Goal: Task Accomplishment & Management: Complete application form

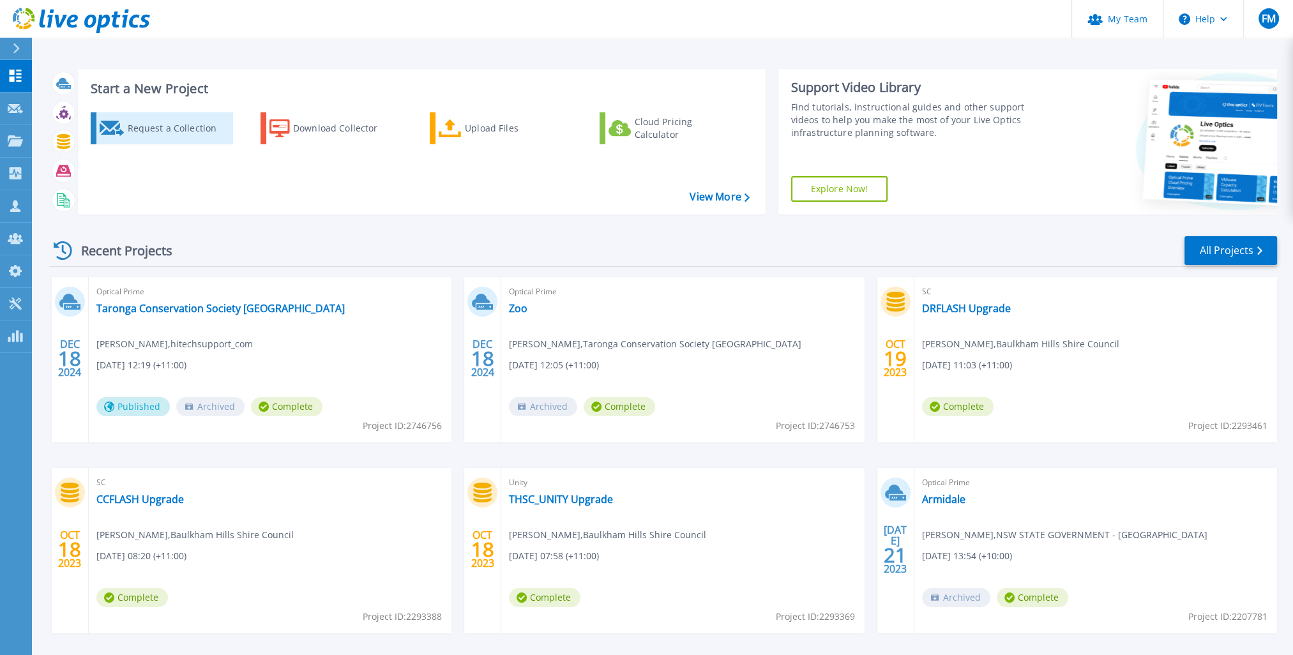
click at [199, 128] on div "Request a Collection" at bounding box center [178, 129] width 102 height 26
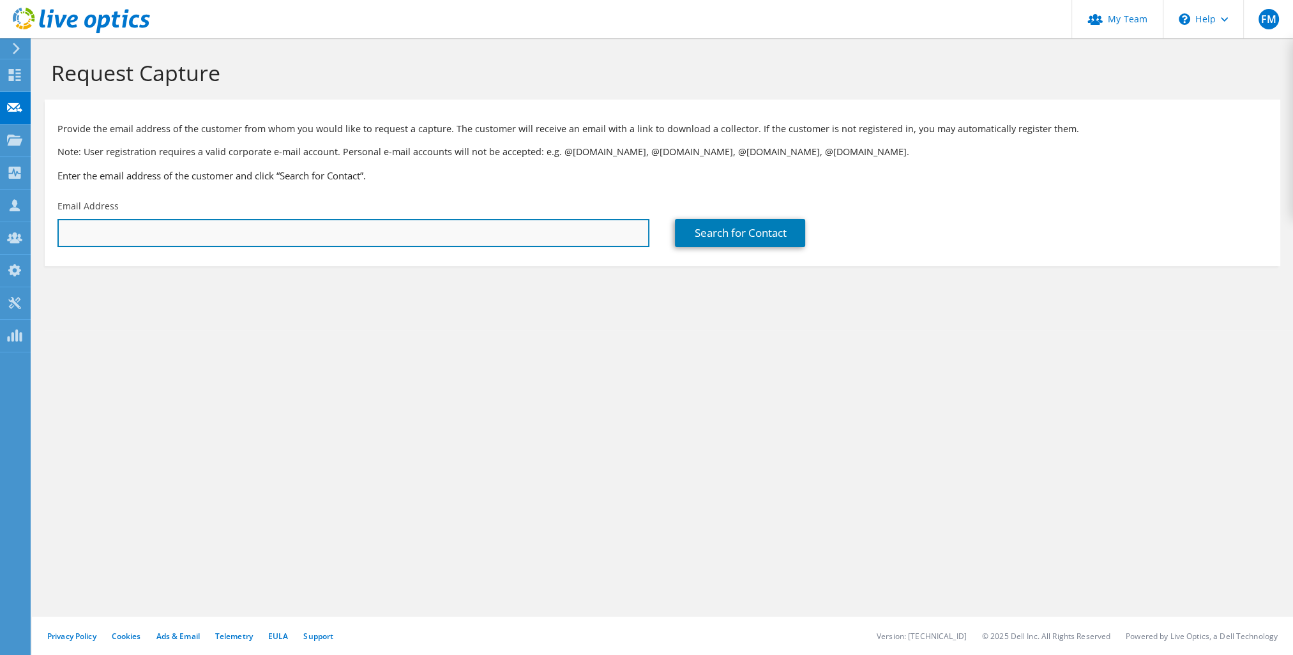
click at [170, 232] on input "text" at bounding box center [353, 233] width 592 height 28
click at [467, 244] on input "text" at bounding box center [353, 233] width 592 height 28
paste input "hakerman@armidale.nsw.gov.au"
type input "hakerman@armidale.nsw.gov.au"
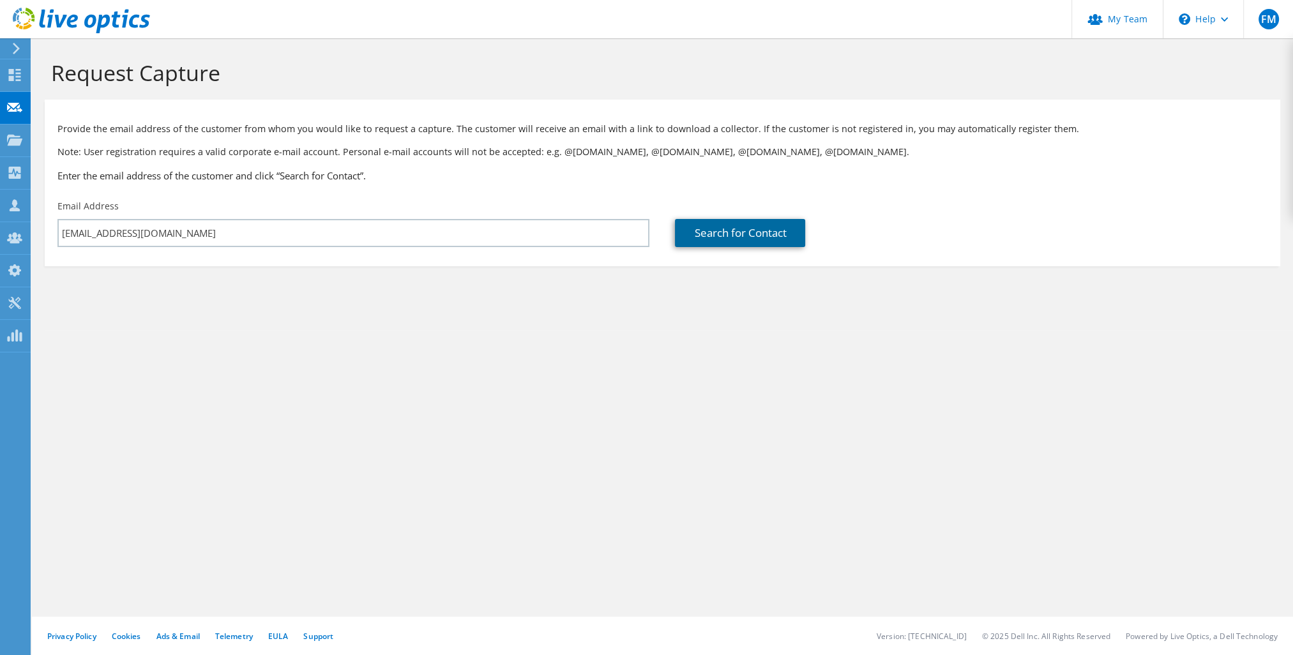
click at [723, 236] on link "Search for Contact" at bounding box center [740, 233] width 130 height 28
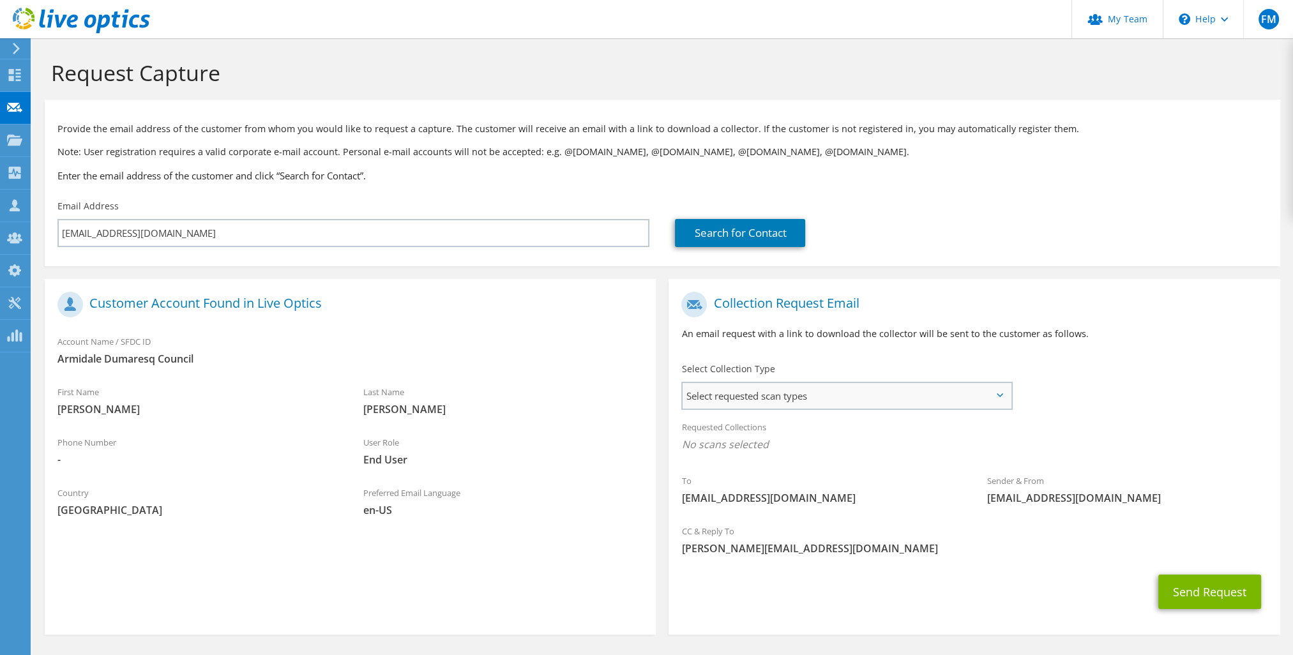
click at [735, 385] on span "Select requested scan types" at bounding box center [846, 396] width 328 height 26
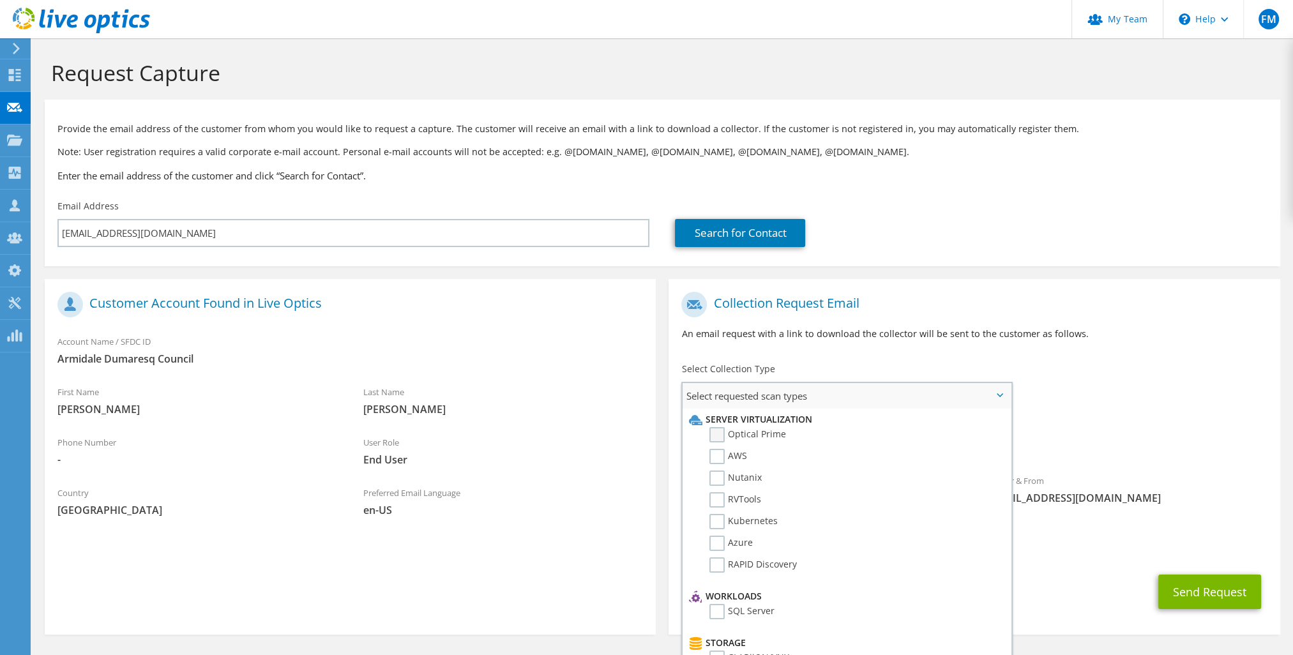
click at [721, 432] on label "Optical Prime" at bounding box center [747, 434] width 77 height 15
click at [0, 0] on input "Optical Prime" at bounding box center [0, 0] width 0 height 0
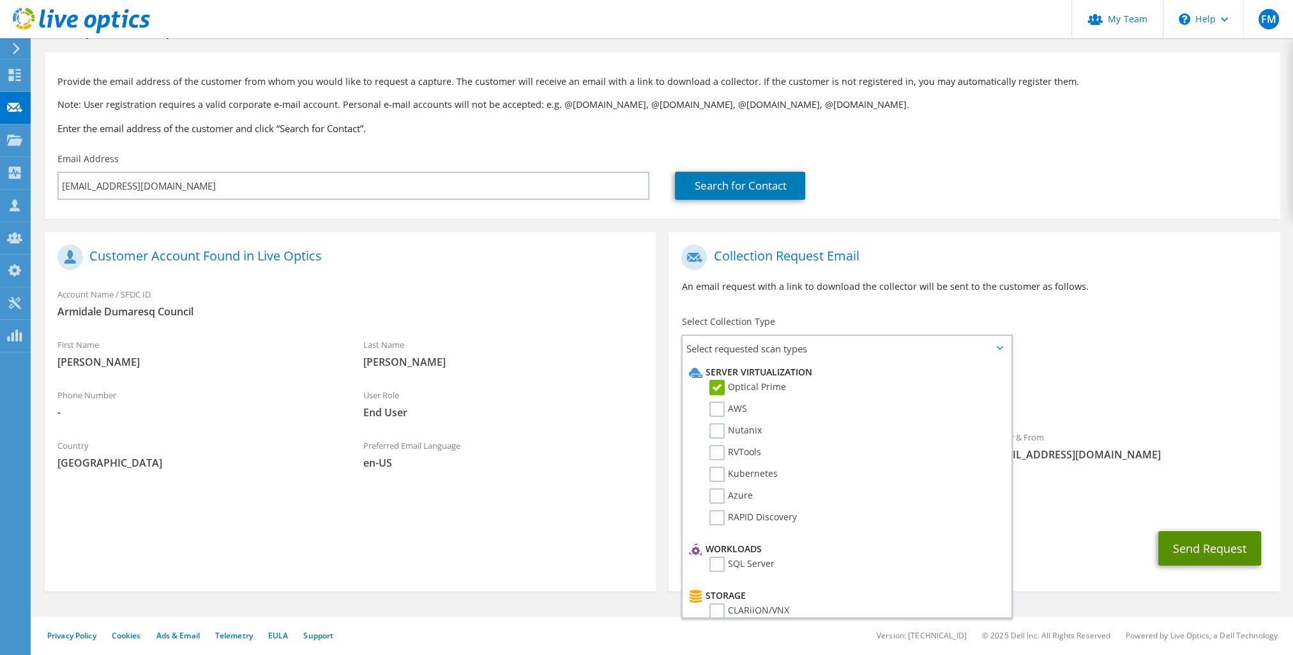
click at [1176, 538] on button "Send Request" at bounding box center [1209, 548] width 103 height 34
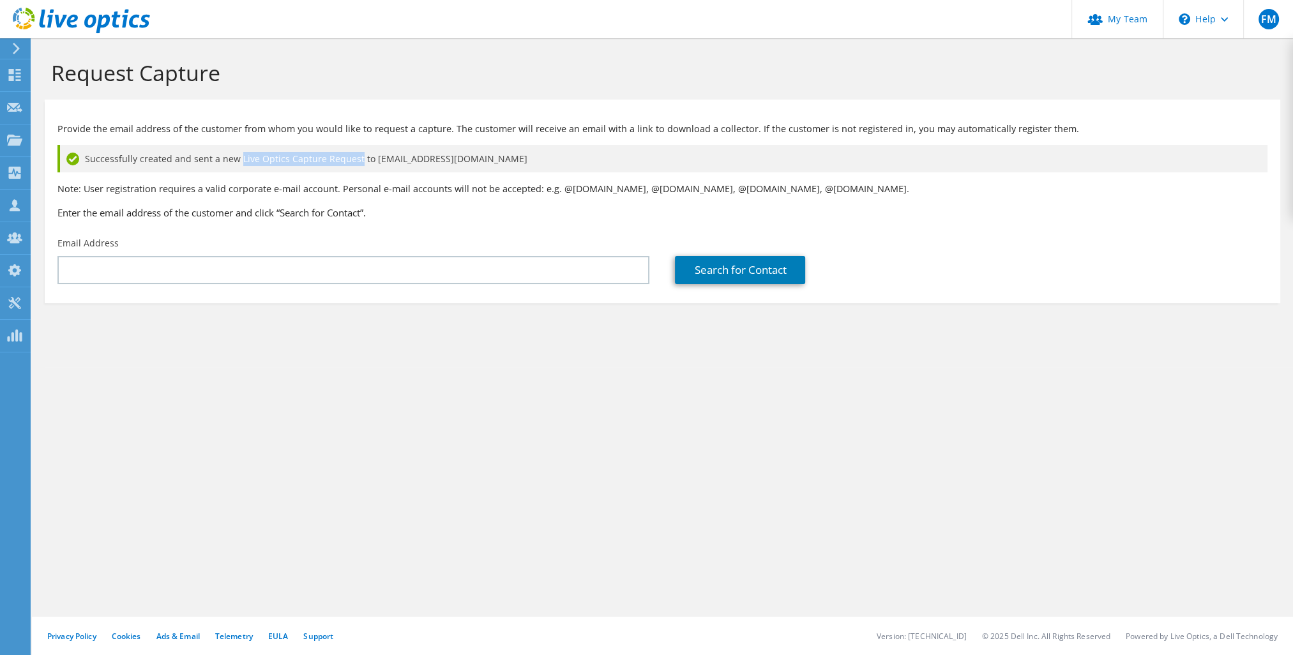
drag, startPoint x: 238, startPoint y: 162, endPoint x: 352, endPoint y: 162, distance: 114.3
click at [352, 162] on span "Successfully created and sent a new Live Optics Capture Request to hakerman@arm…" at bounding box center [306, 159] width 442 height 14
copy span "Live Optics Capture Request"
click at [11, 72] on use at bounding box center [15, 75] width 12 height 12
